Goal: Check status: Check status

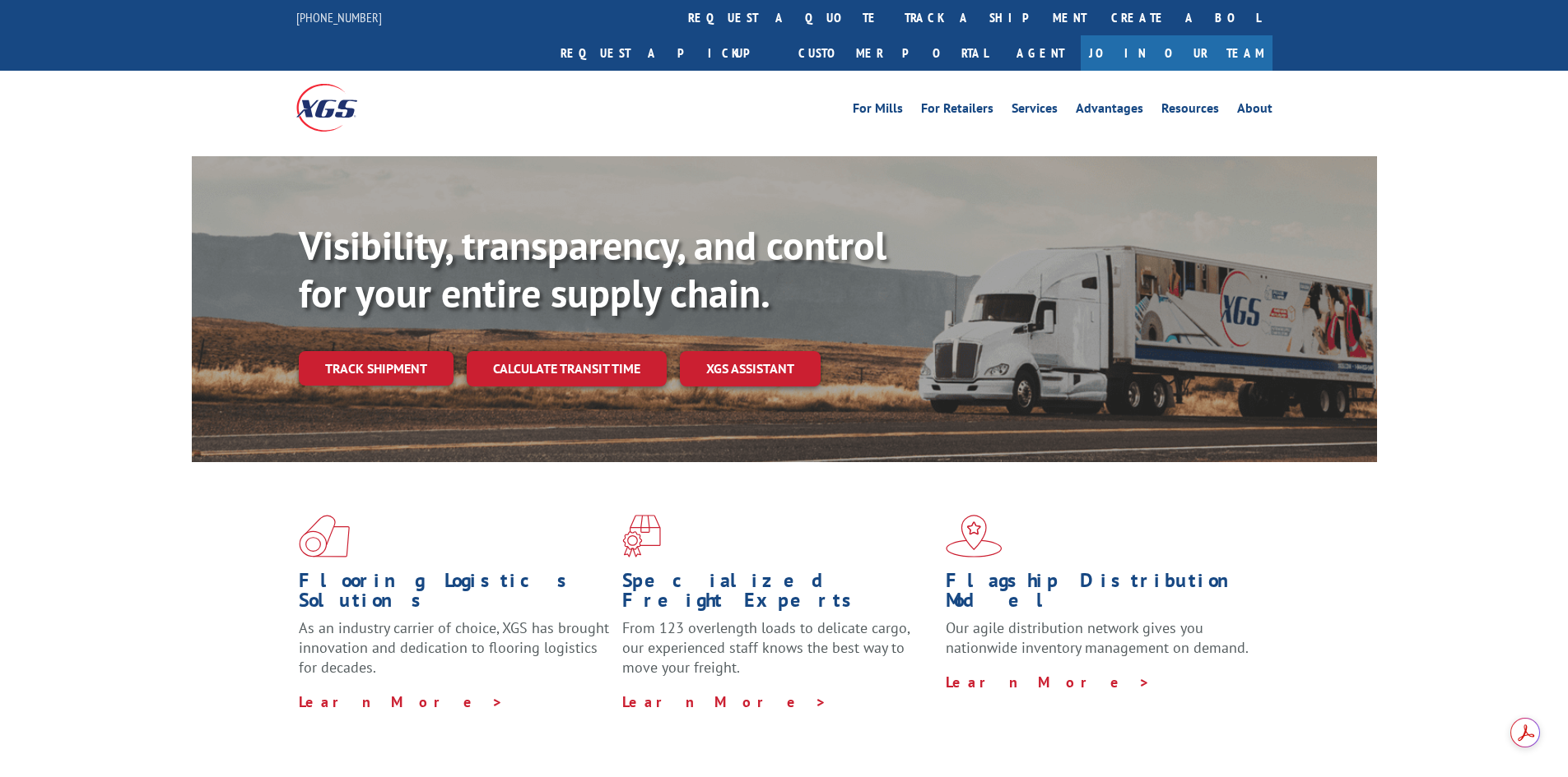
click at [731, 71] on div "For Mills For Retailers Services Advantages Resources About For Mills For Retai…" at bounding box center [784, 108] width 976 height 73
click at [893, 29] on link "track a shipment" at bounding box center [995, 18] width 207 height 36
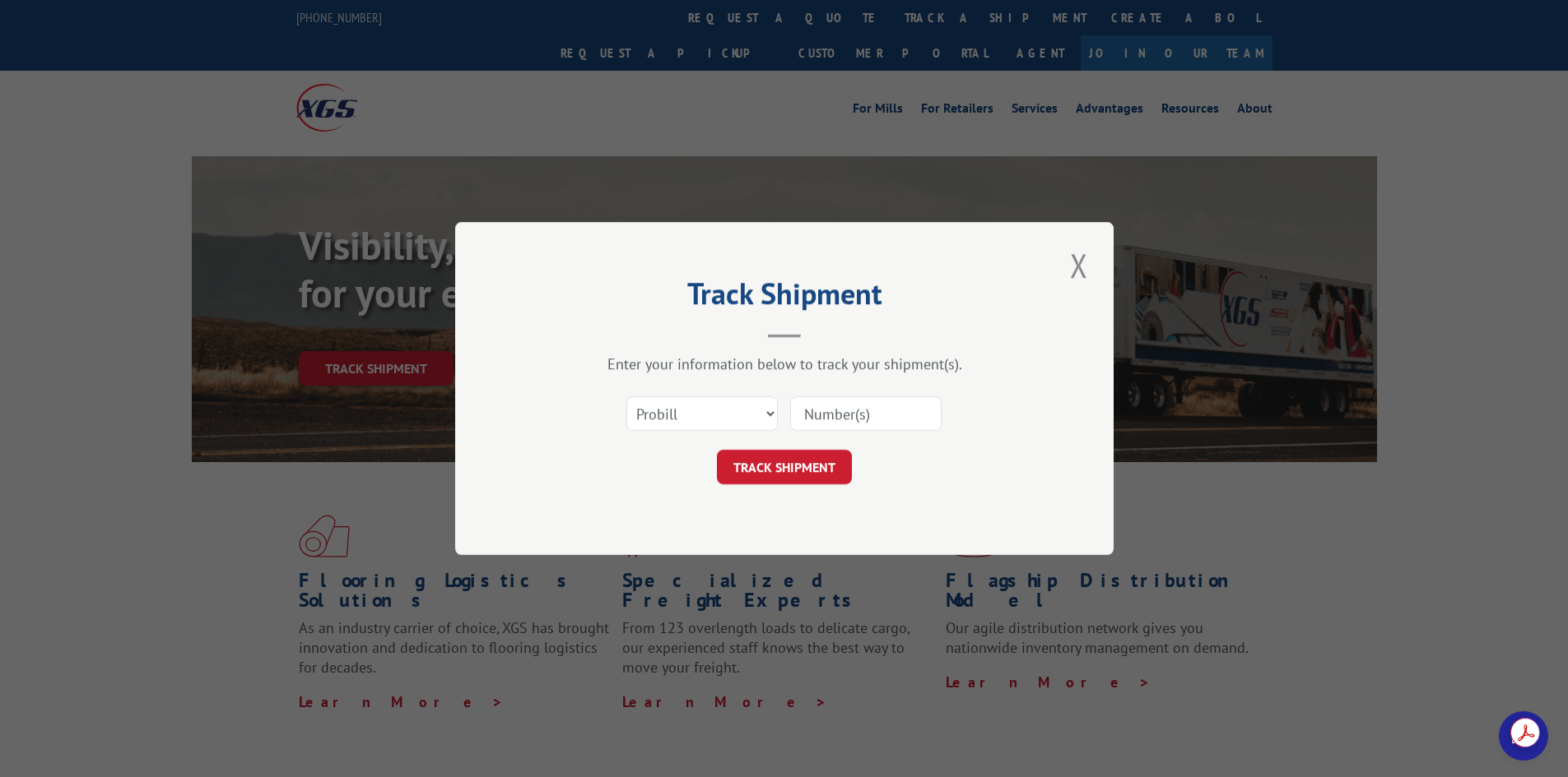
click at [855, 409] on input at bounding box center [865, 413] width 152 height 35
paste input "17539451"
type input "17539451"
click at [775, 464] on button "TRACK SHIPMENT" at bounding box center [784, 467] width 135 height 35
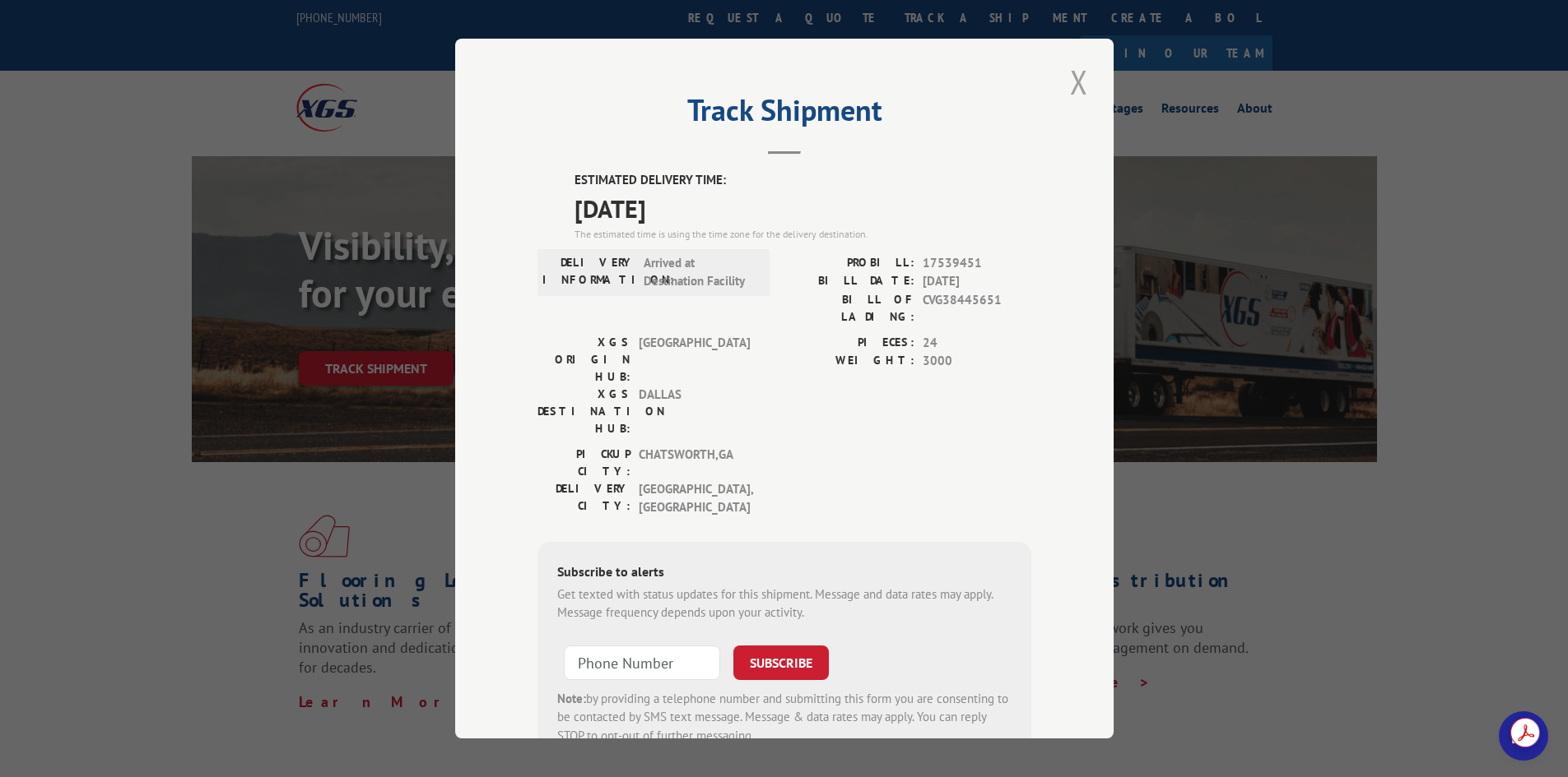
click at [1077, 81] on button "Close modal" at bounding box center [1079, 81] width 28 height 45
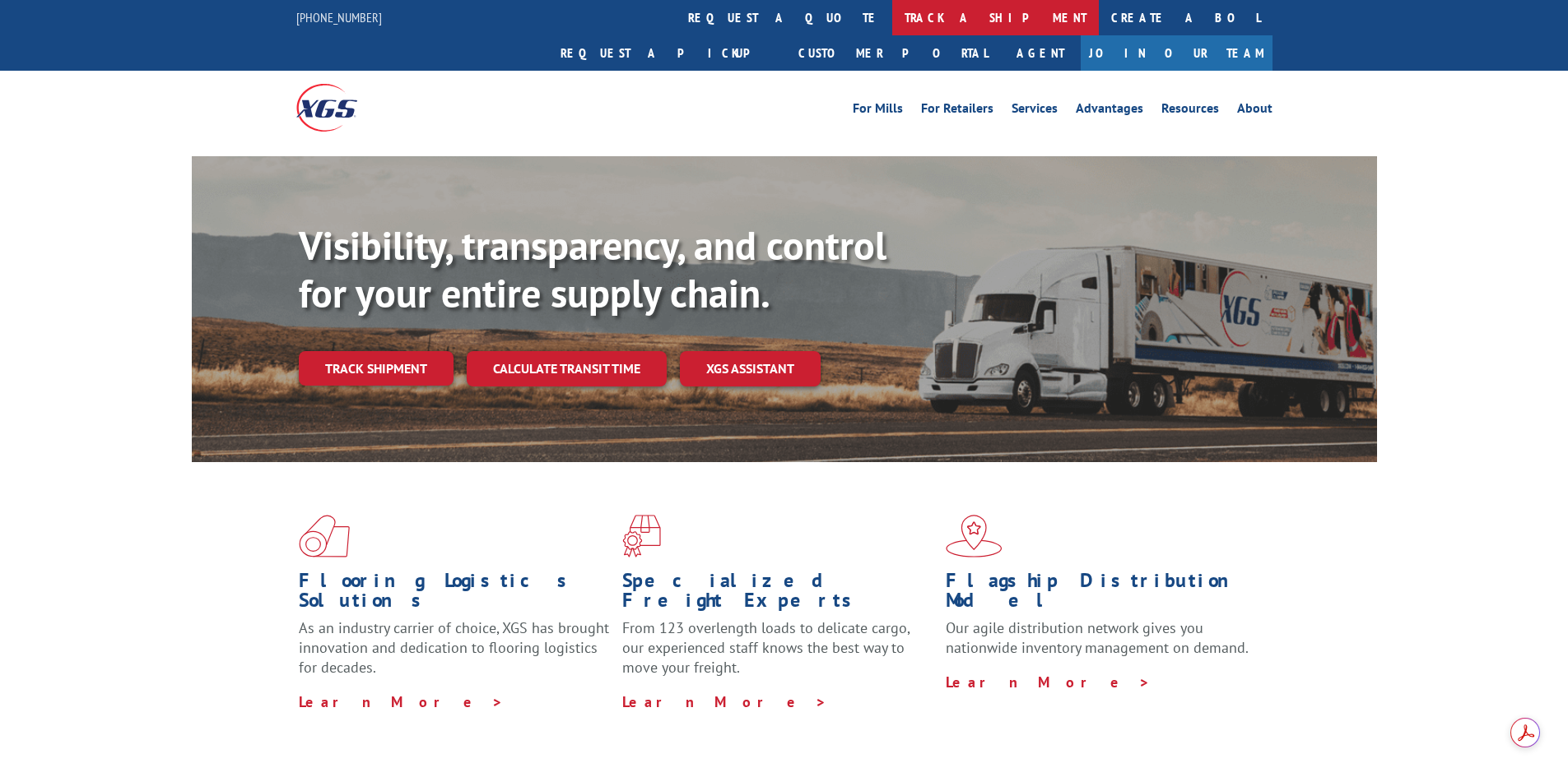
click at [893, 15] on link "track a shipment" at bounding box center [995, 18] width 207 height 36
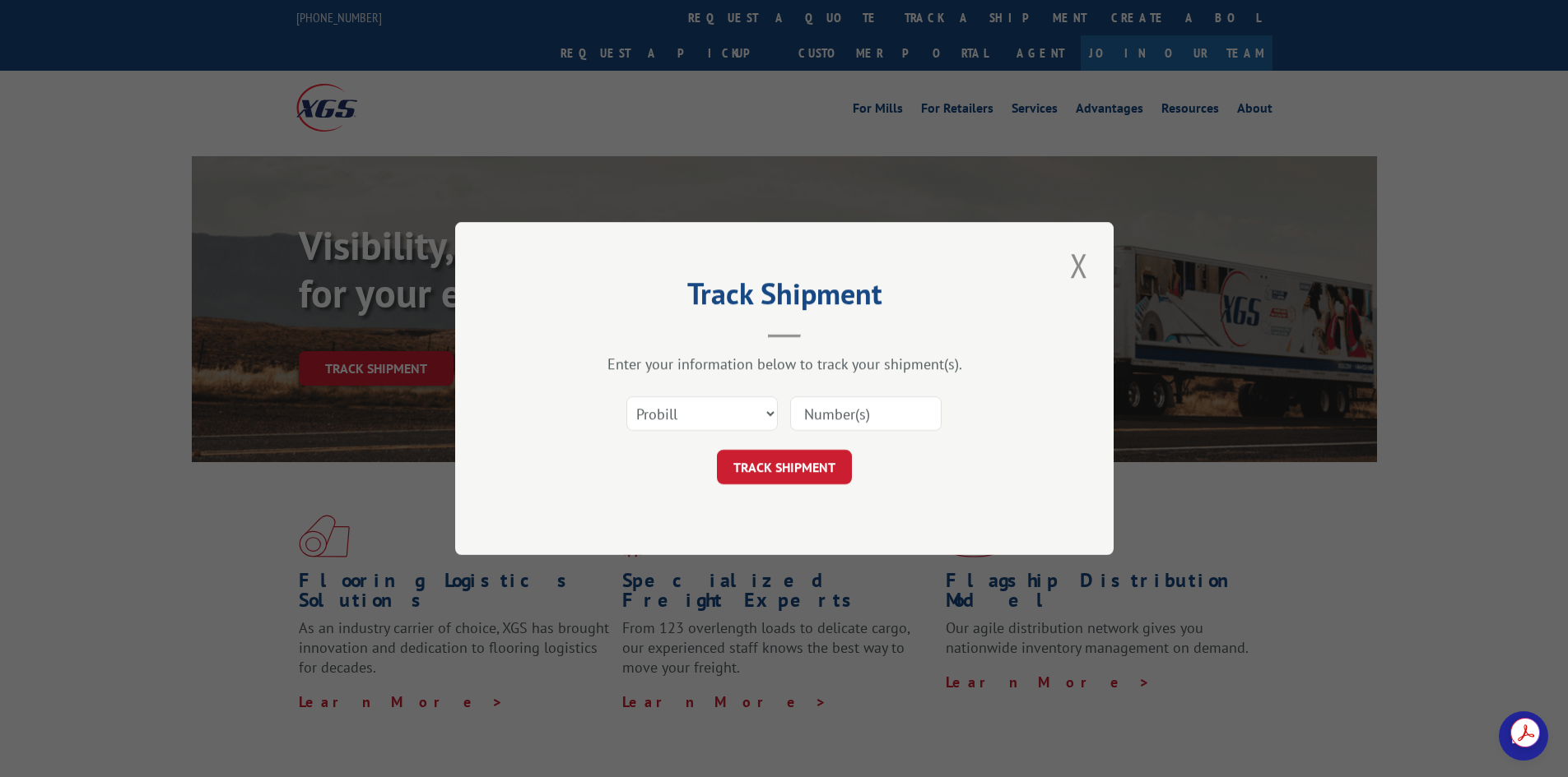
click at [847, 399] on input at bounding box center [865, 413] width 152 height 35
paste input "17539451"
type input "17539451"
click at [790, 475] on button "TRACK SHIPMENT" at bounding box center [784, 467] width 135 height 35
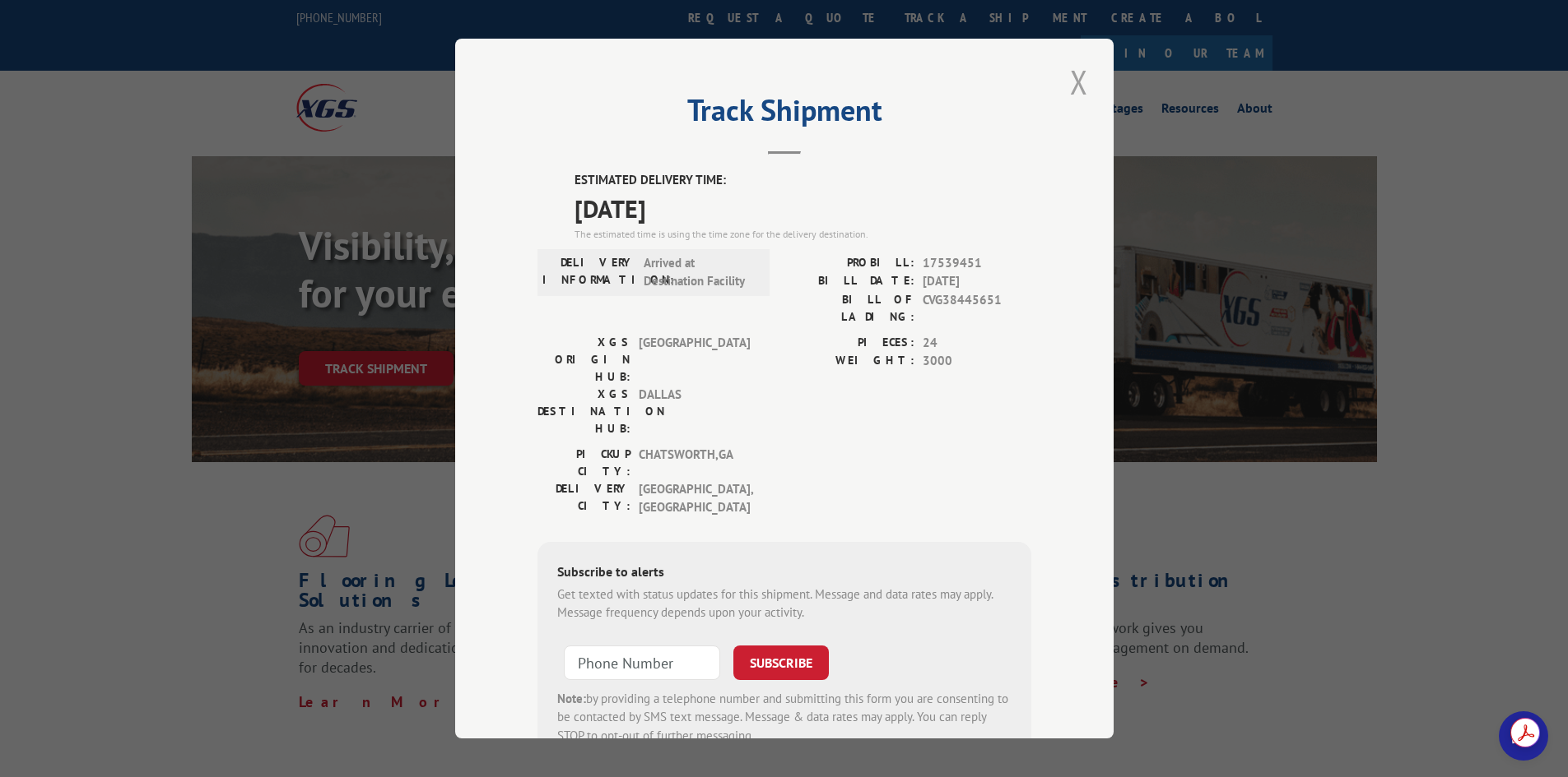
click at [1083, 74] on button "Close modal" at bounding box center [1079, 81] width 28 height 45
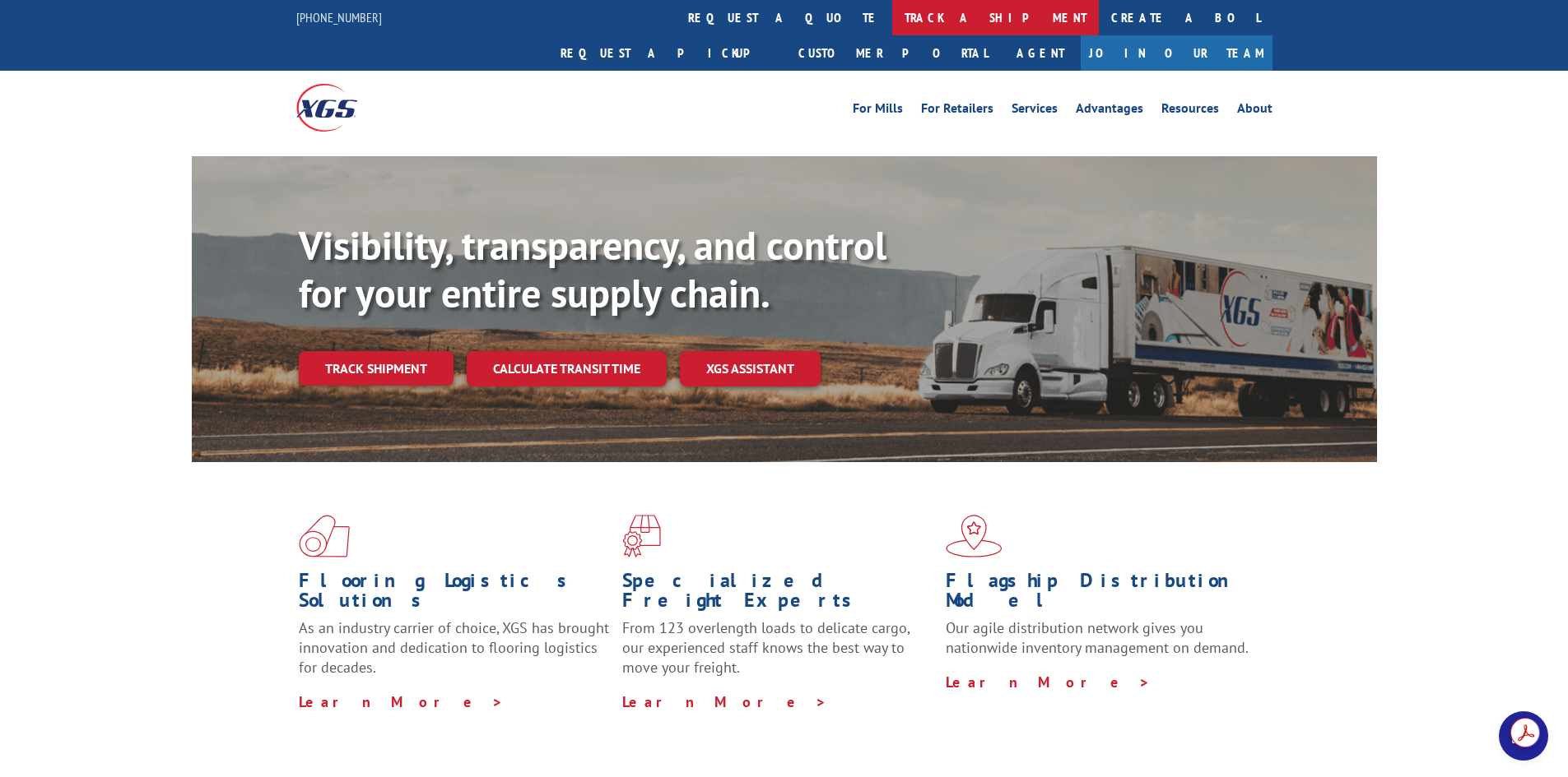
click at [893, 9] on link "track a shipment" at bounding box center [995, 18] width 207 height 36
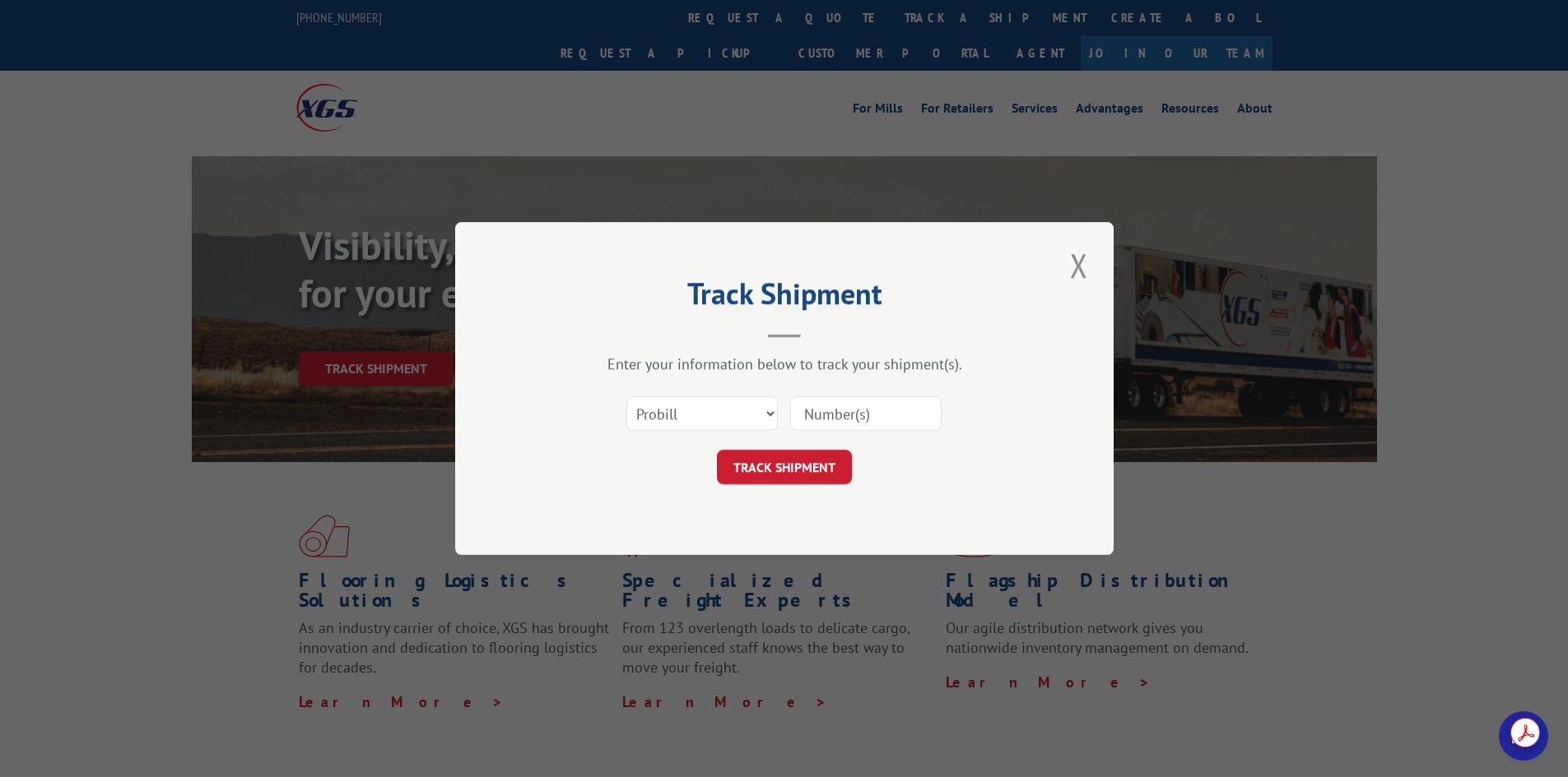
click at [1067, 268] on button "Close modal" at bounding box center [1079, 265] width 28 height 45
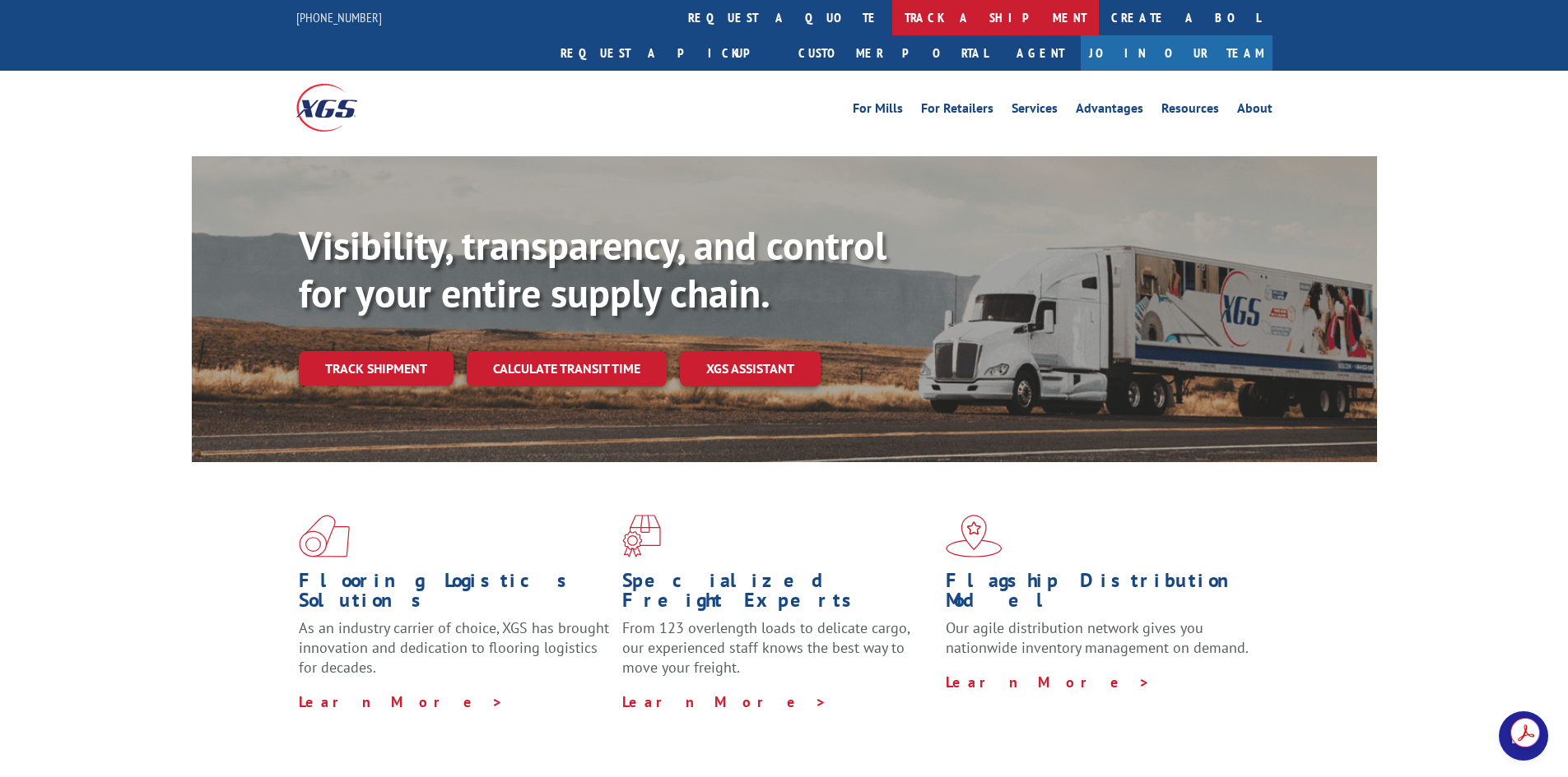
drag, startPoint x: 741, startPoint y: 7, endPoint x: 683, endPoint y: 79, distance: 92.5
click at [893, 5] on link "track a shipment" at bounding box center [995, 18] width 207 height 36
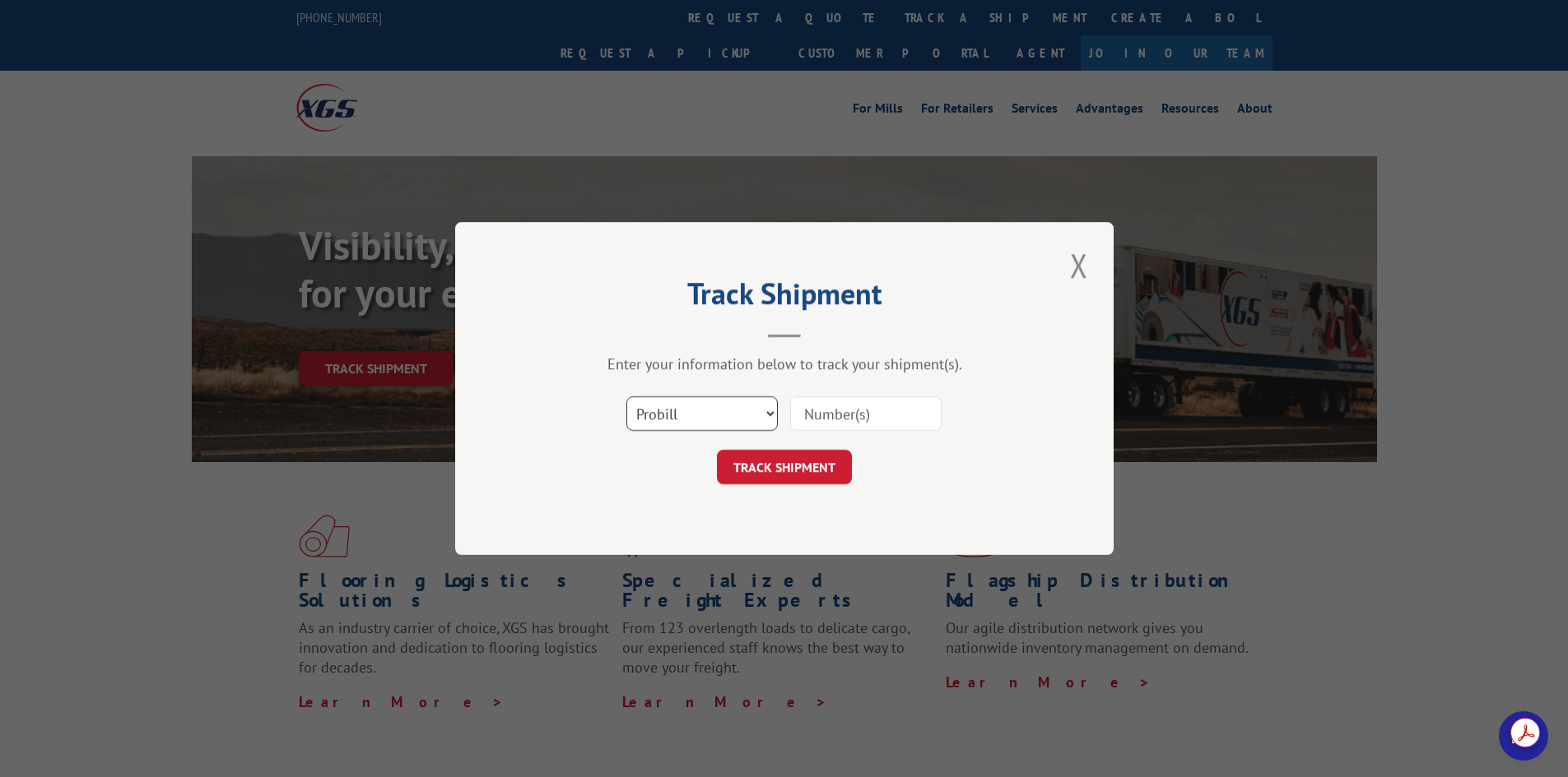
click at [667, 418] on select "Select category... Probill BOL PO" at bounding box center [702, 413] width 152 height 35
click at [868, 400] on input at bounding box center [865, 413] width 152 height 35
paste input "17539451"
type input "17539451"
click at [752, 482] on button "TRACK SHIPMENT" at bounding box center [784, 467] width 135 height 35
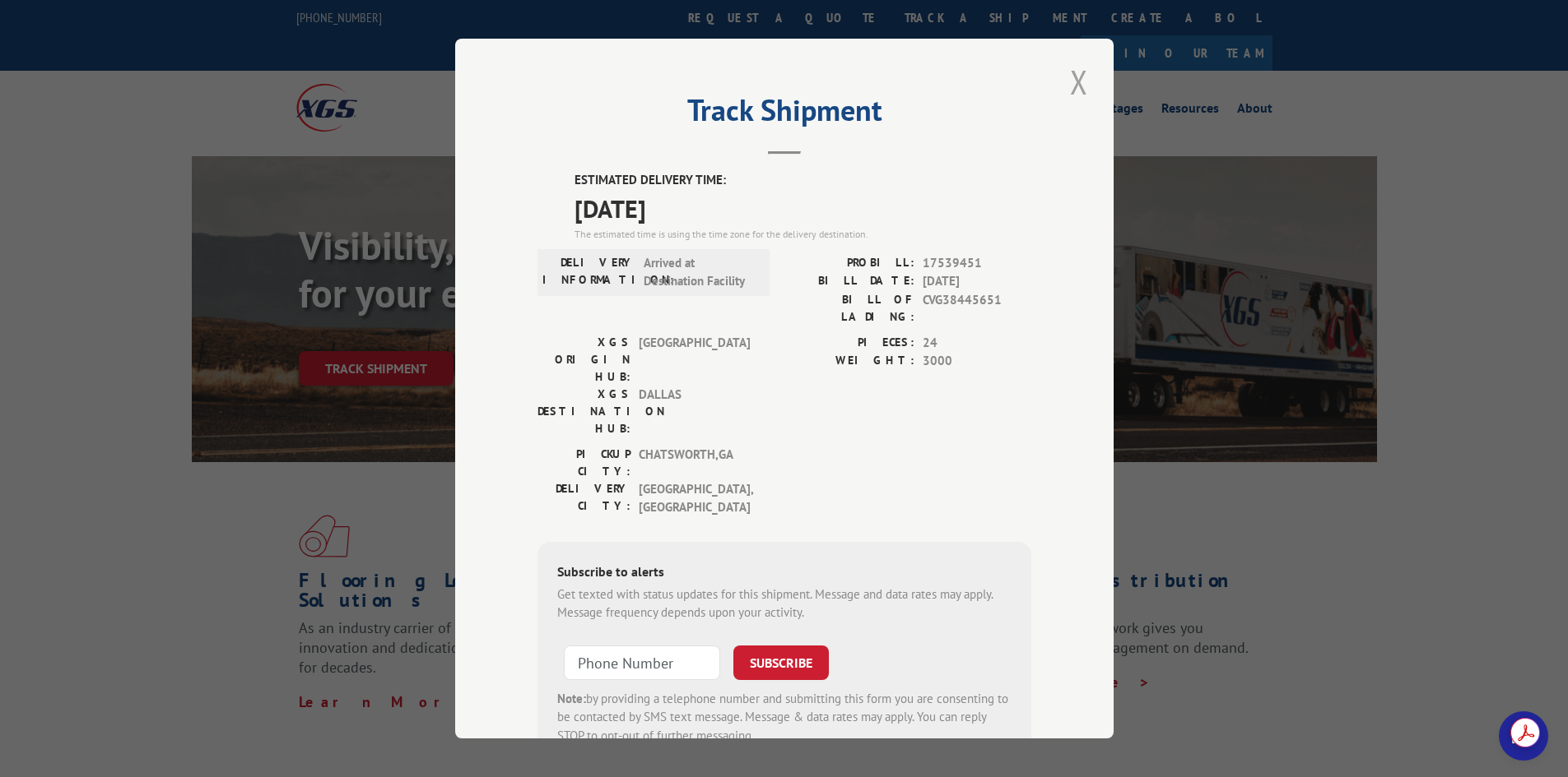
click at [1065, 68] on button "Close modal" at bounding box center [1079, 81] width 28 height 45
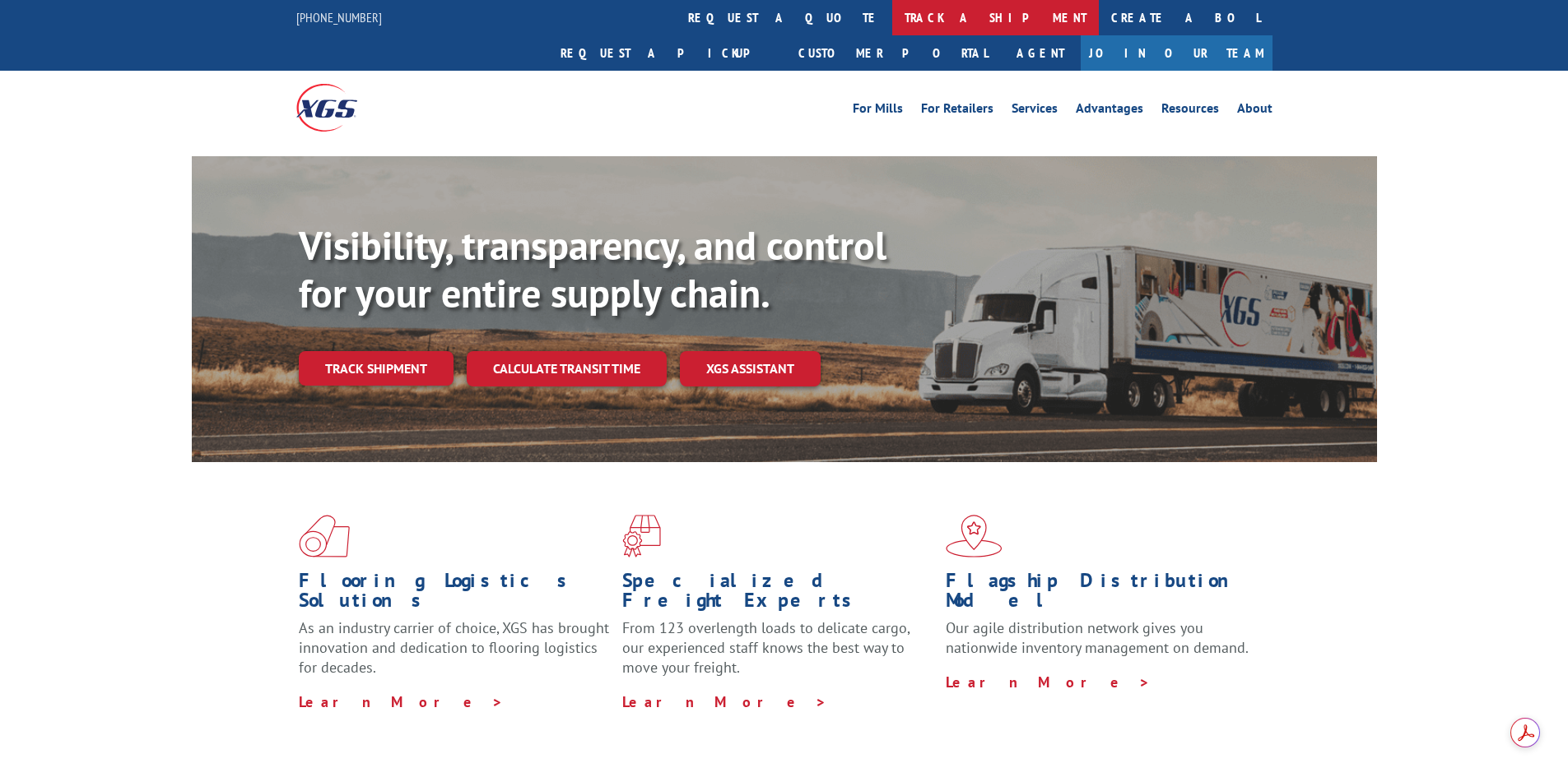
click at [893, 7] on link "track a shipment" at bounding box center [995, 18] width 207 height 36
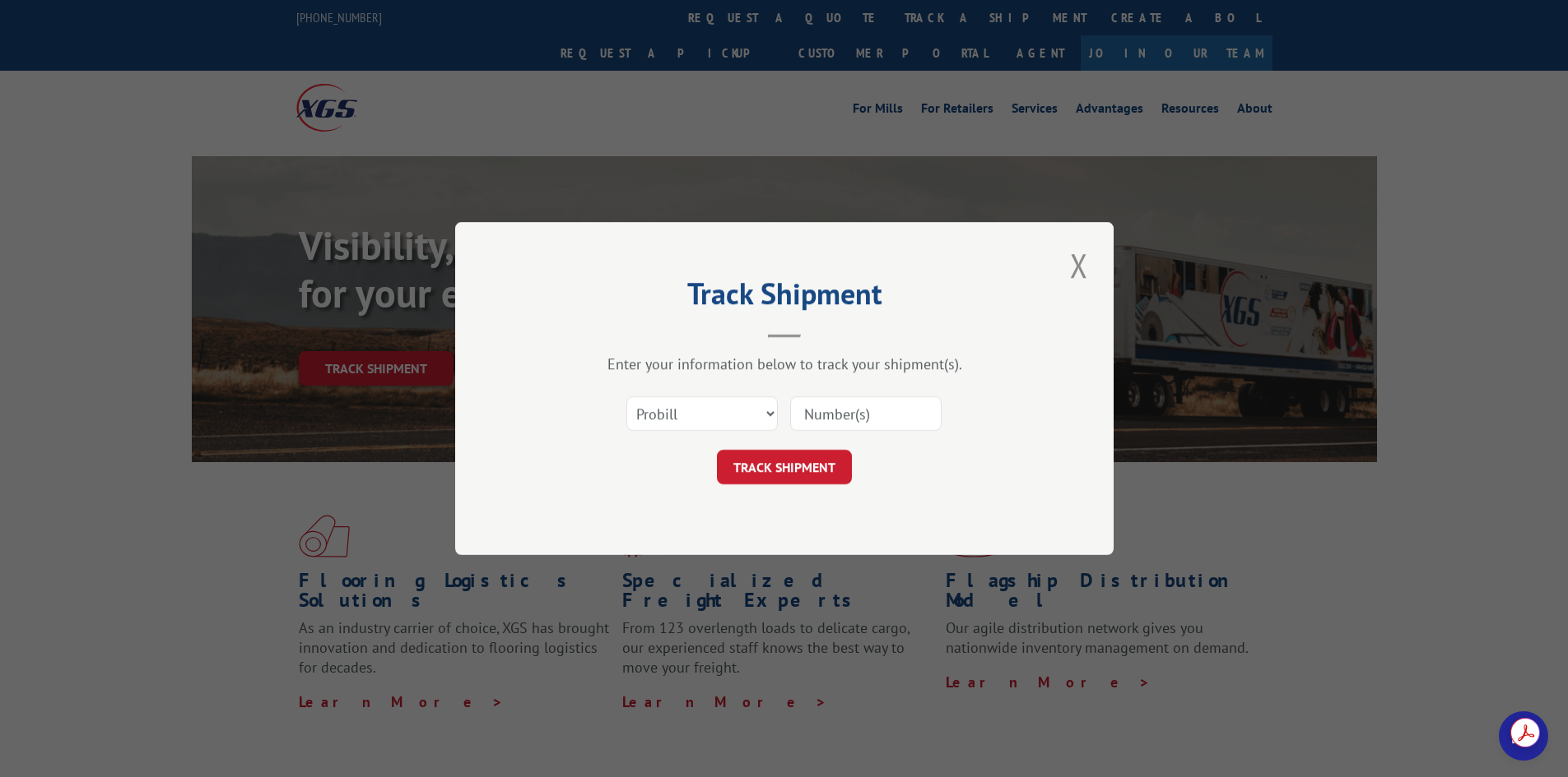
drag, startPoint x: 859, startPoint y: 417, endPoint x: 816, endPoint y: 434, distance: 46.2
click at [859, 417] on input at bounding box center [865, 413] width 152 height 35
paste input "17539451"
type input "17539451"
drag, startPoint x: 775, startPoint y: 468, endPoint x: 792, endPoint y: 480, distance: 20.8
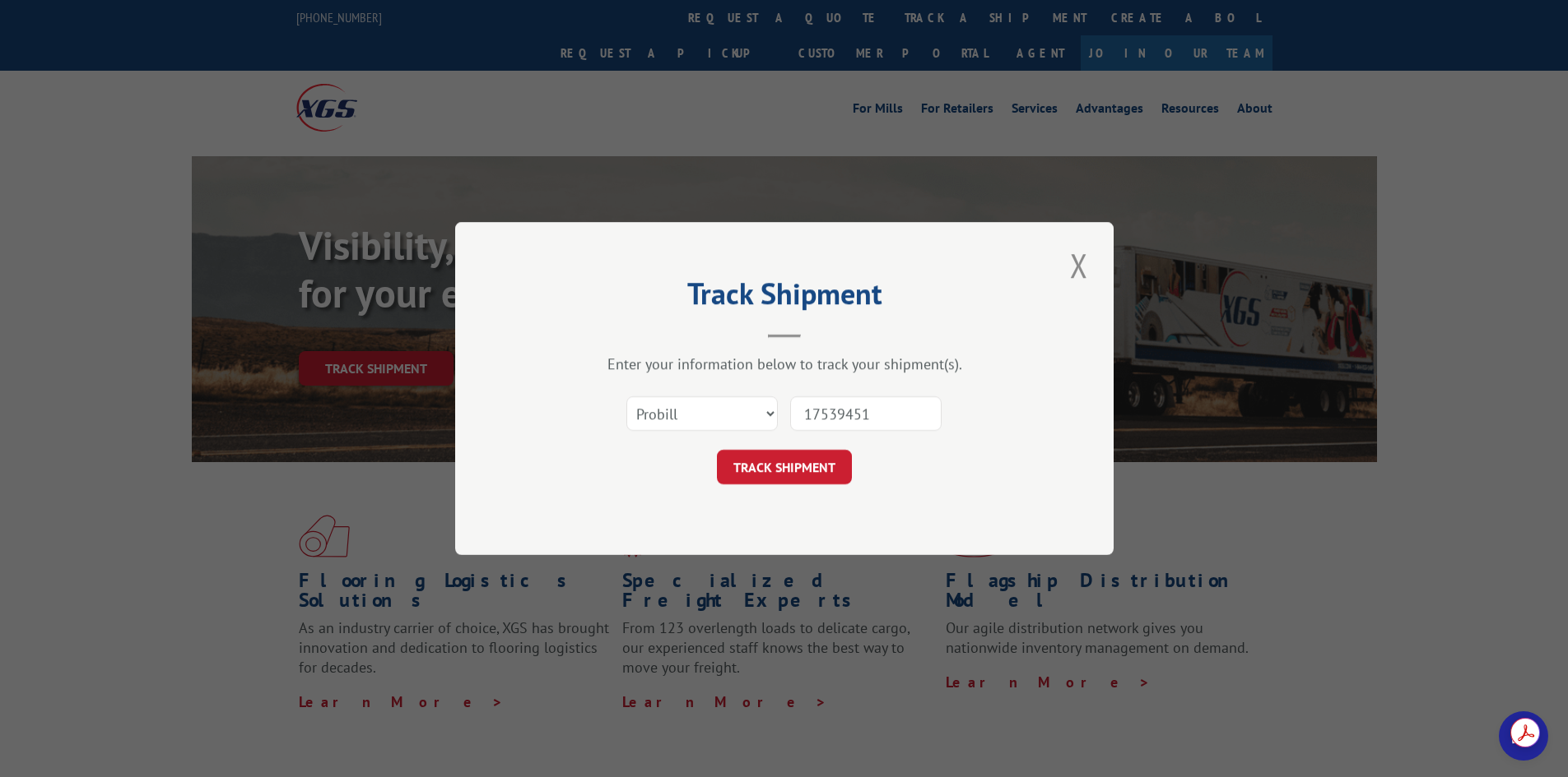
click at [771, 473] on button "TRACK SHIPMENT" at bounding box center [784, 467] width 135 height 35
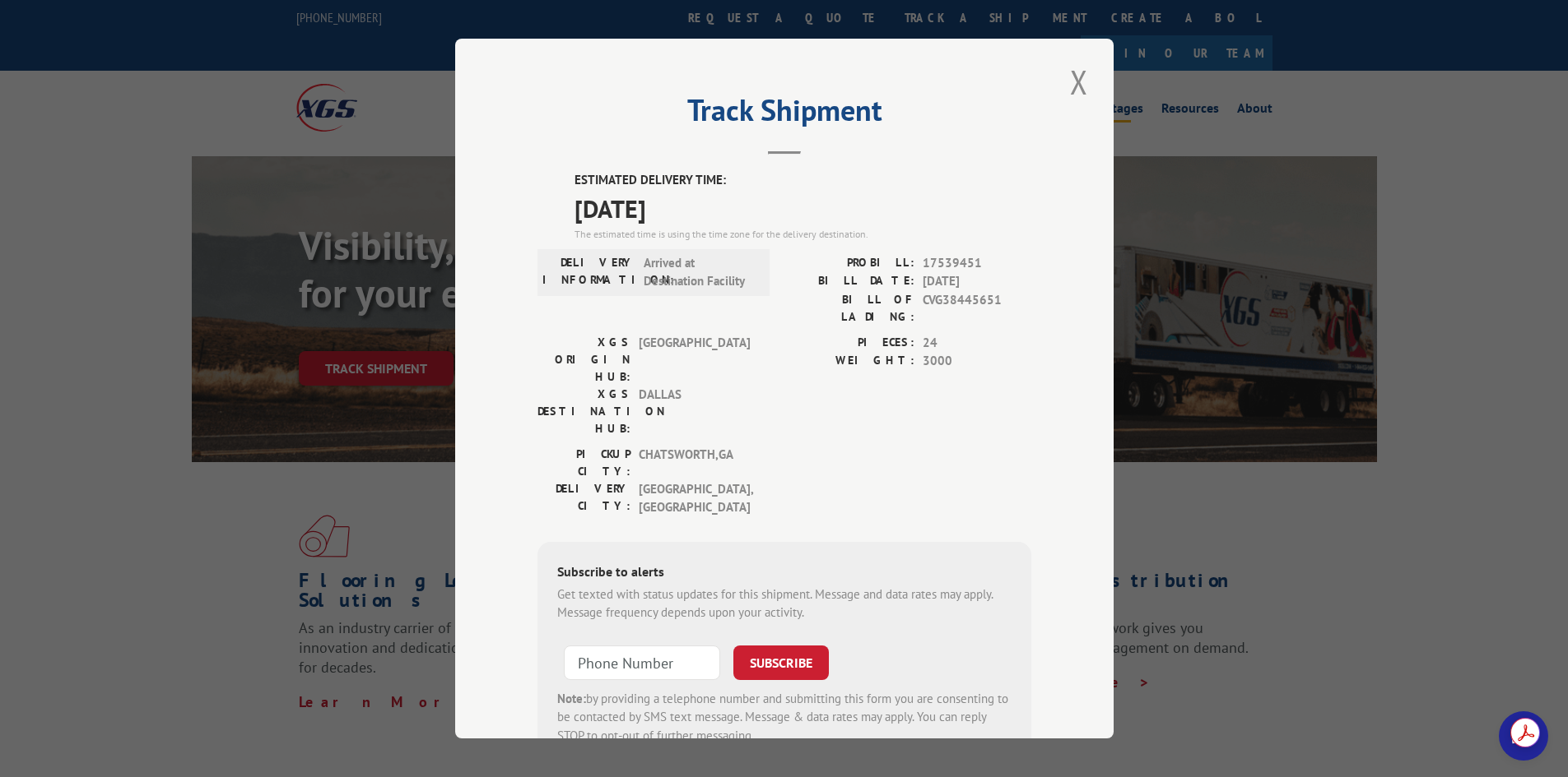
click at [1072, 67] on button "Close modal" at bounding box center [1079, 81] width 28 height 45
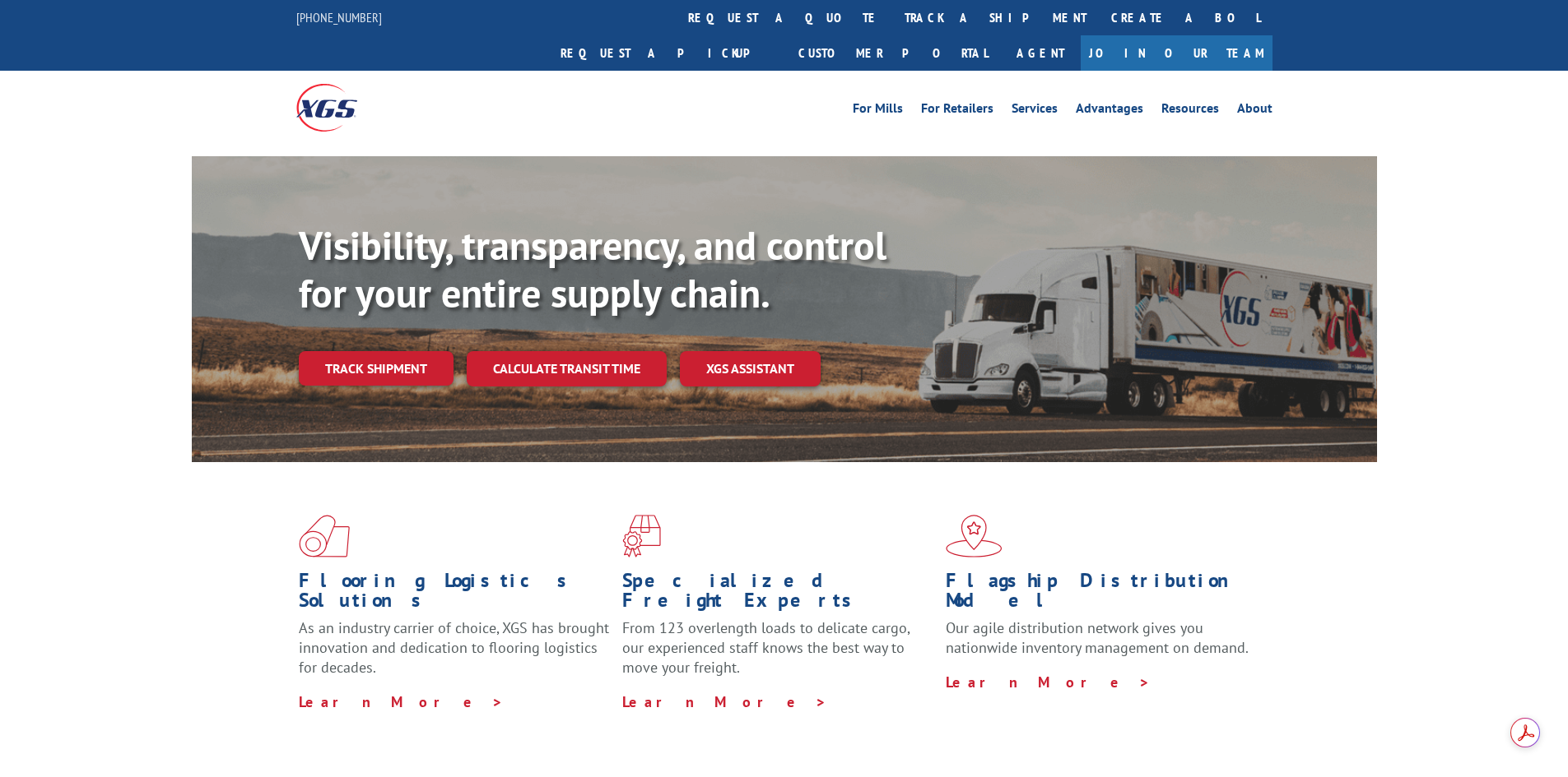
click at [893, 26] on link "track a shipment" at bounding box center [995, 18] width 207 height 36
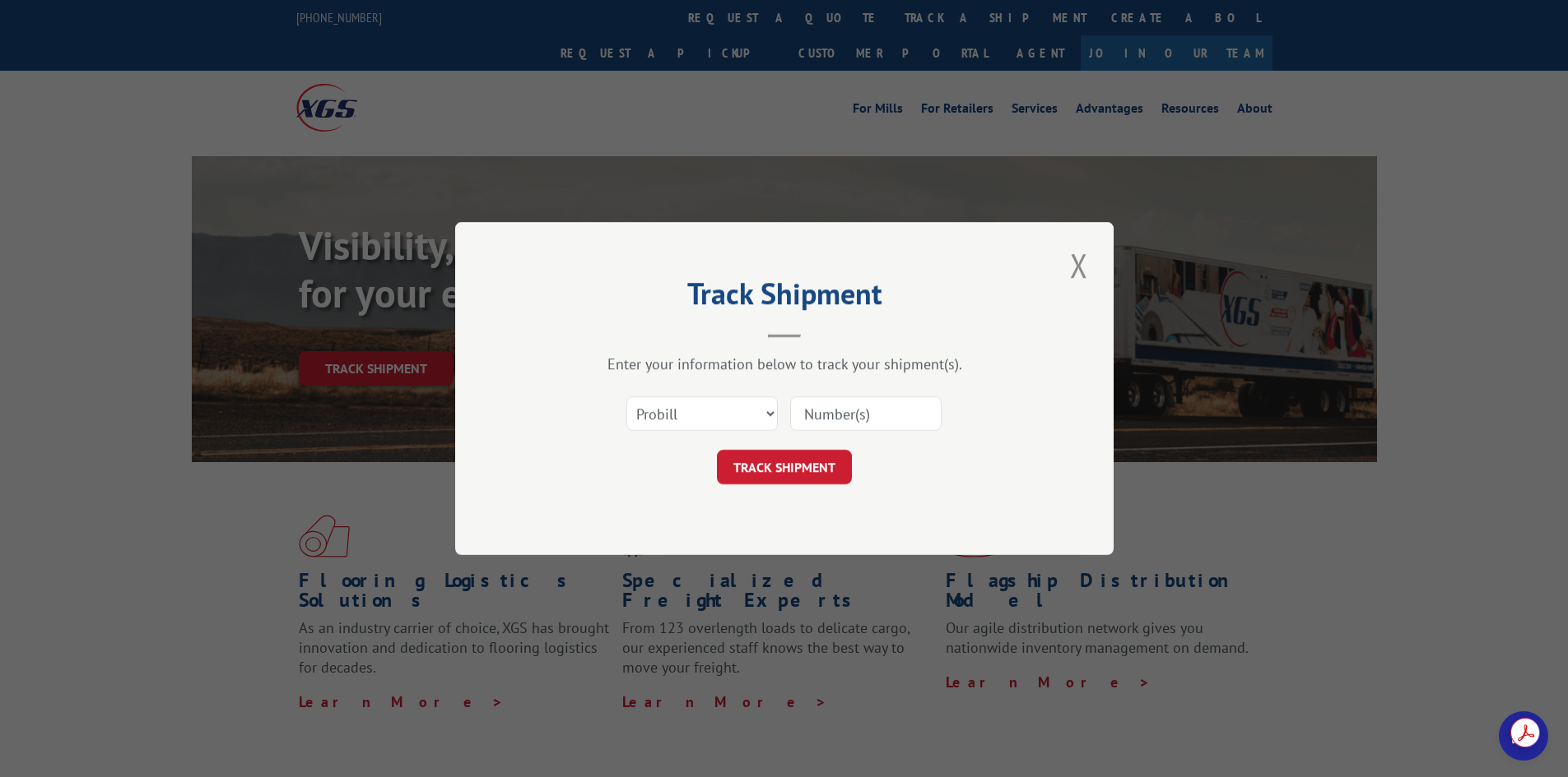
drag, startPoint x: 863, startPoint y: 423, endPoint x: 829, endPoint y: 440, distance: 38.0
click at [863, 423] on input at bounding box center [865, 413] width 152 height 35
paste input "17539451"
type input "17539451"
click at [802, 462] on button "TRACK SHIPMENT" at bounding box center [784, 467] width 135 height 35
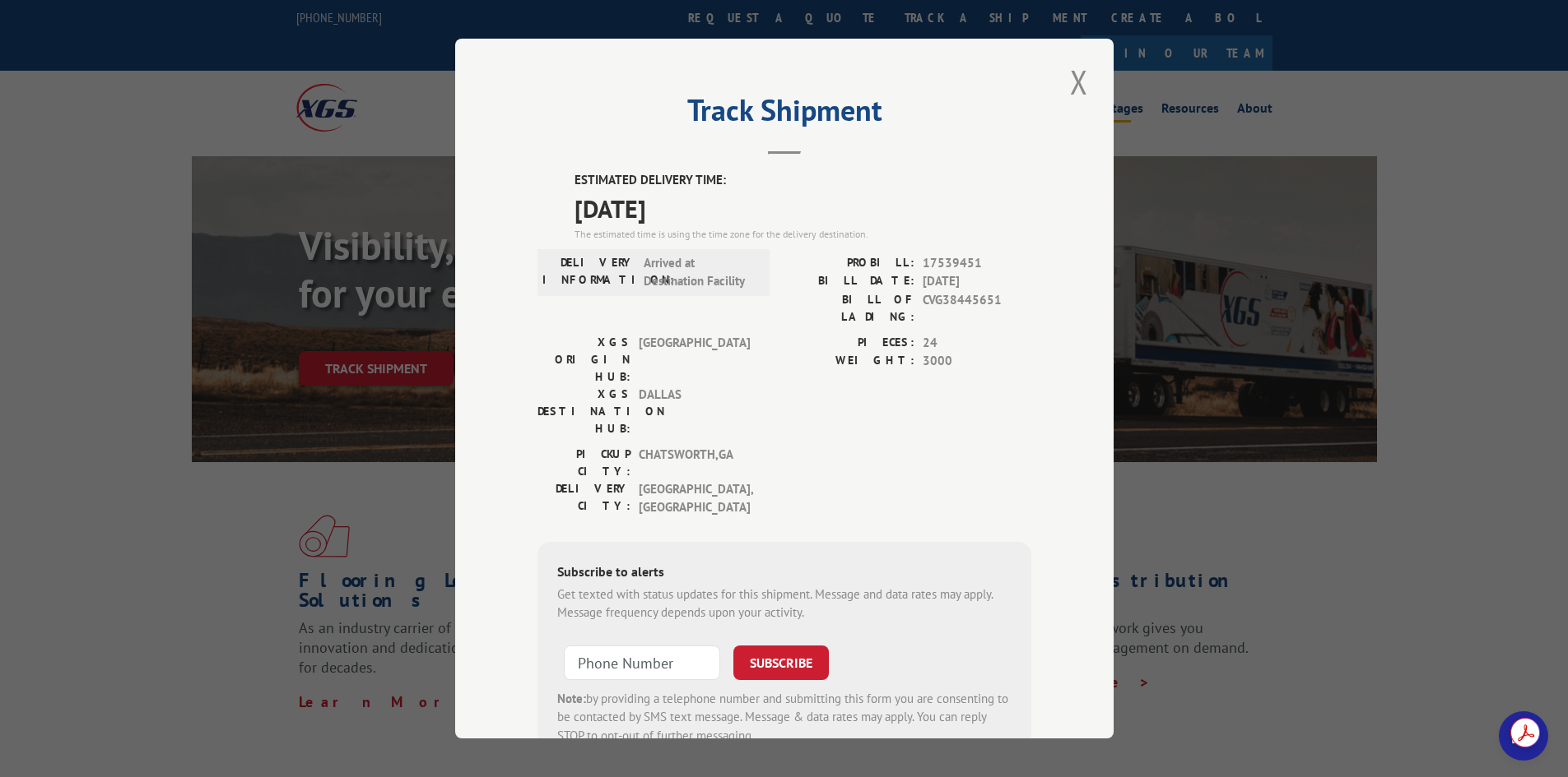
click at [1071, 74] on button "Close modal" at bounding box center [1079, 81] width 28 height 45
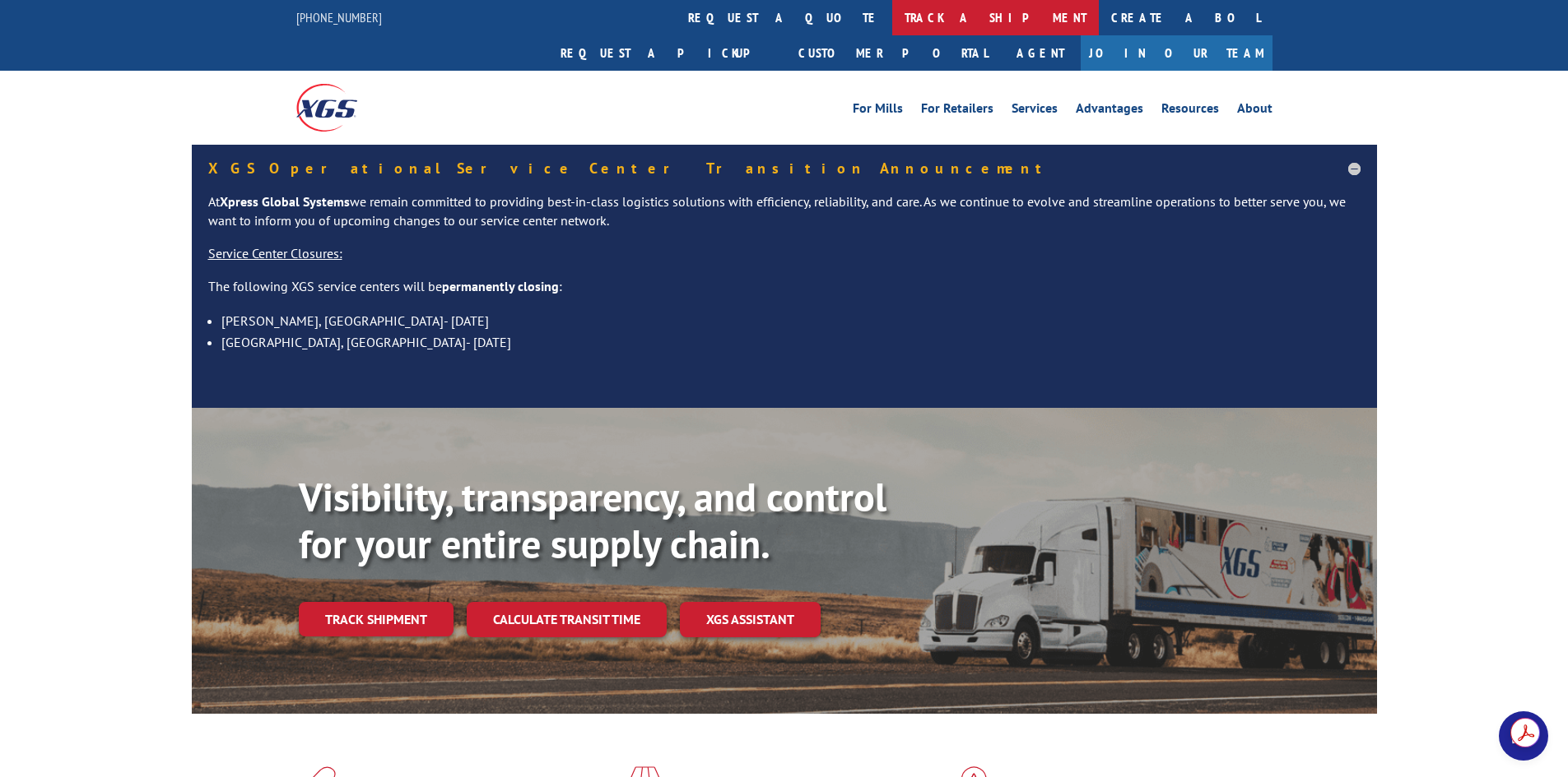
click at [893, 15] on link "track a shipment" at bounding box center [995, 18] width 207 height 36
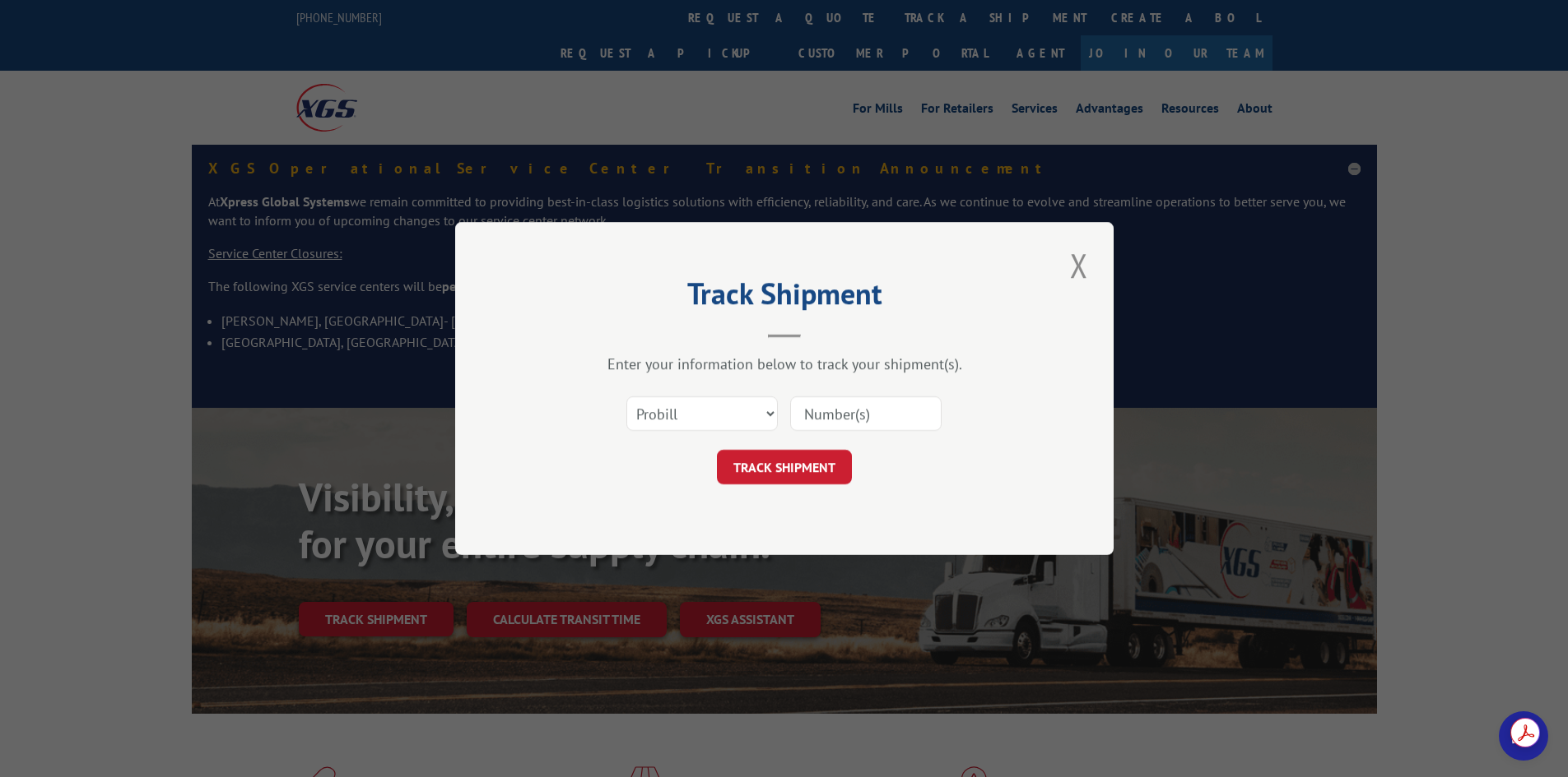
drag, startPoint x: 846, startPoint y: 428, endPoint x: 837, endPoint y: 427, distance: 9.1
click at [848, 427] on input at bounding box center [865, 413] width 152 height 35
paste input "17539451"
type input "17539451"
click at [761, 475] on button "TRACK SHIPMENT" at bounding box center [784, 467] width 135 height 35
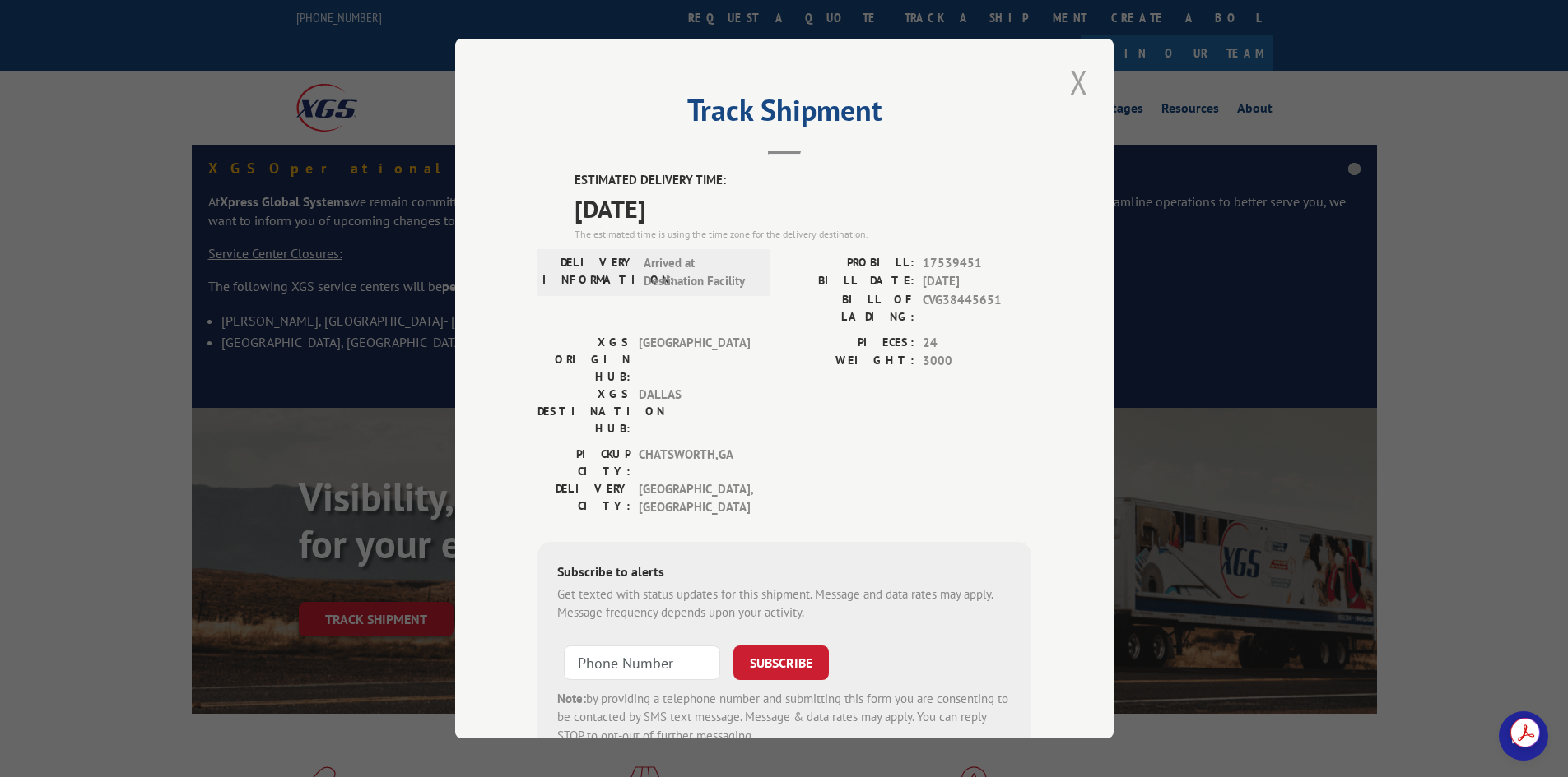
click at [1070, 79] on button "Close modal" at bounding box center [1079, 81] width 28 height 45
